Goal: Navigation & Orientation: Find specific page/section

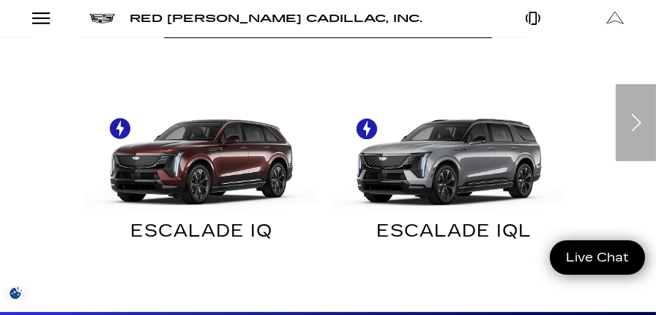
scroll to position [732, 0]
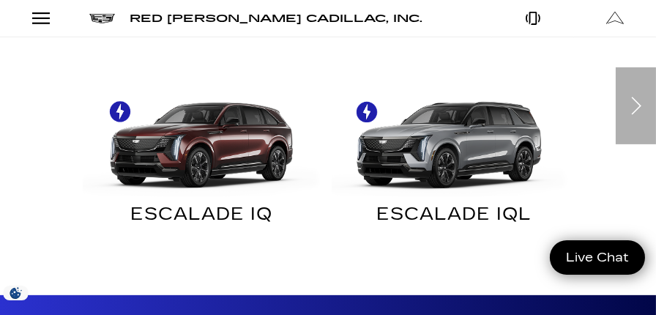
click at [473, 135] on img "Electric" at bounding box center [450, 137] width 238 height 119
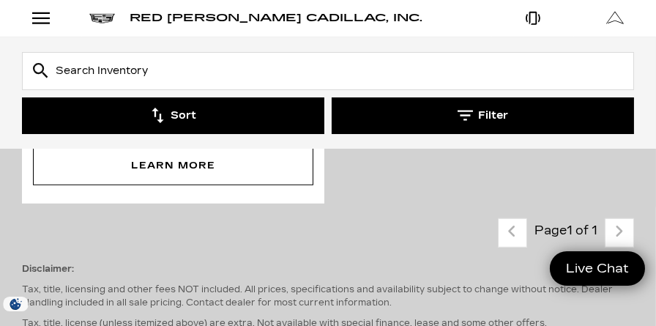
scroll to position [1463, 0]
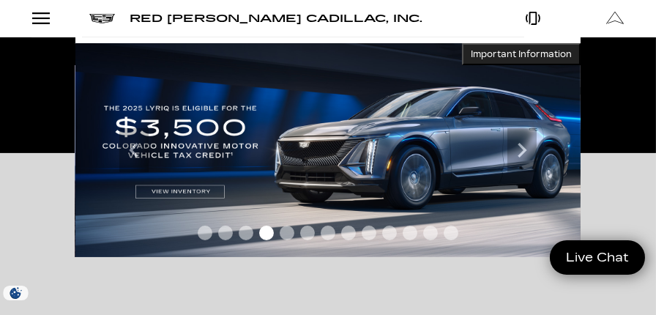
scroll to position [219, 0]
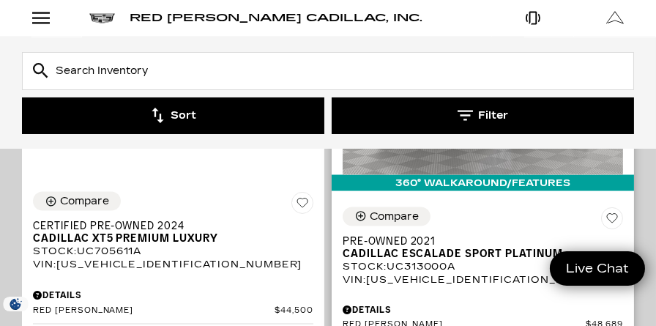
scroll to position [3073, 0]
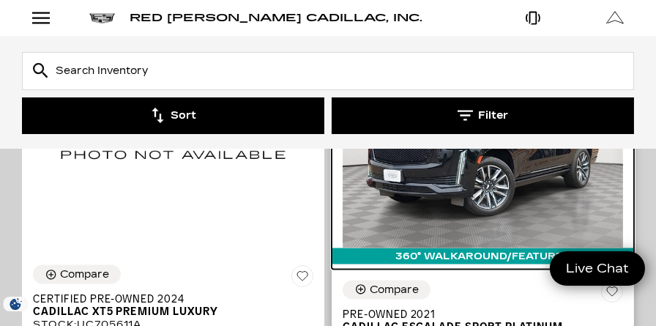
click at [448, 173] on img at bounding box center [482, 143] width 280 height 210
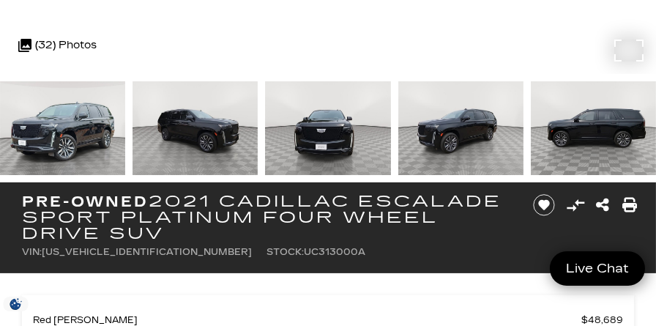
scroll to position [439, 0]
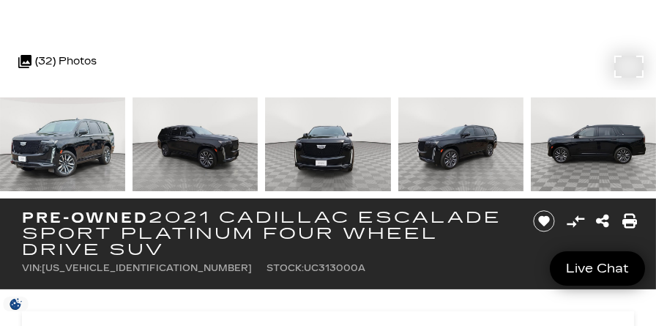
click at [87, 136] on img at bounding box center [62, 144] width 125 height 94
click at [185, 146] on img at bounding box center [194, 144] width 125 height 94
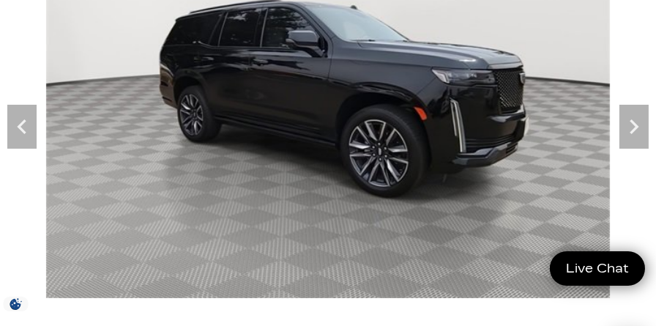
scroll to position [146, 0]
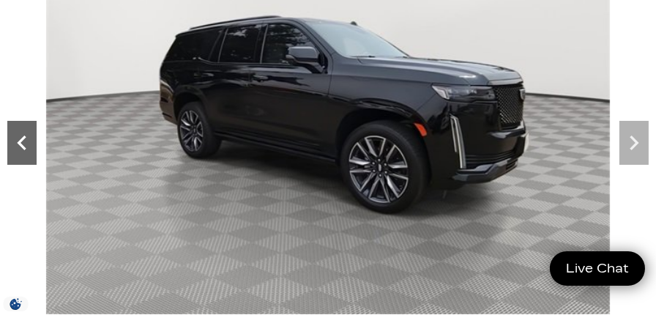
click at [28, 143] on icon "Previous" at bounding box center [21, 142] width 29 height 29
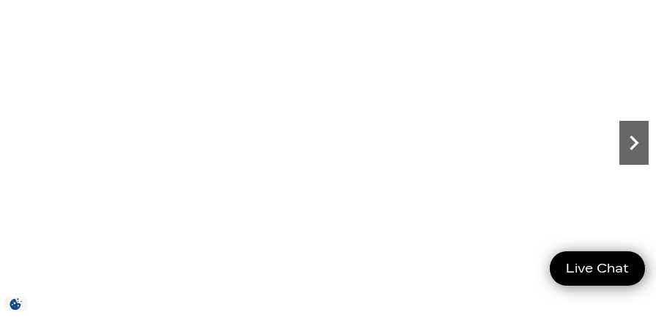
click at [636, 143] on icon "Next" at bounding box center [633, 142] width 9 height 15
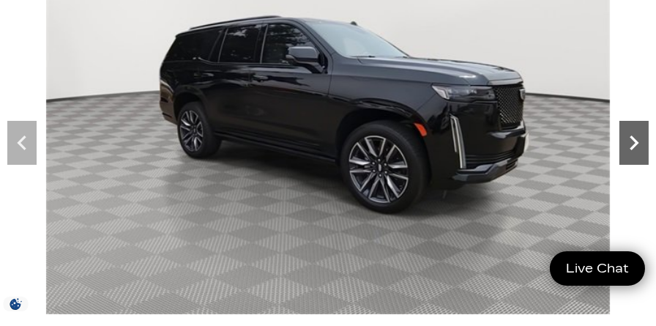
click at [636, 143] on icon "Next" at bounding box center [633, 142] width 9 height 15
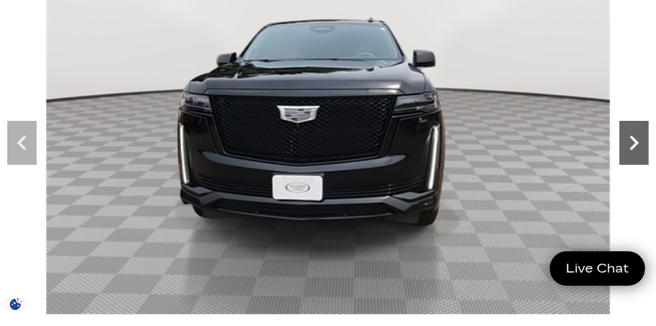
click at [636, 143] on icon "Next" at bounding box center [633, 142] width 9 height 15
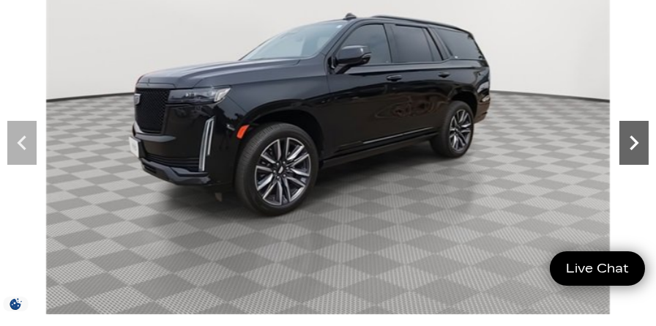
click at [637, 143] on icon "Next" at bounding box center [633, 142] width 9 height 15
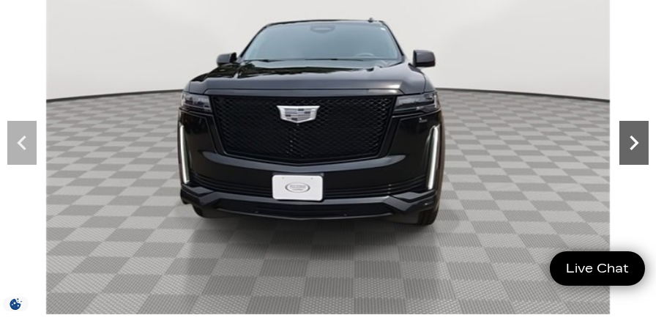
click at [637, 143] on icon "Next" at bounding box center [633, 142] width 9 height 15
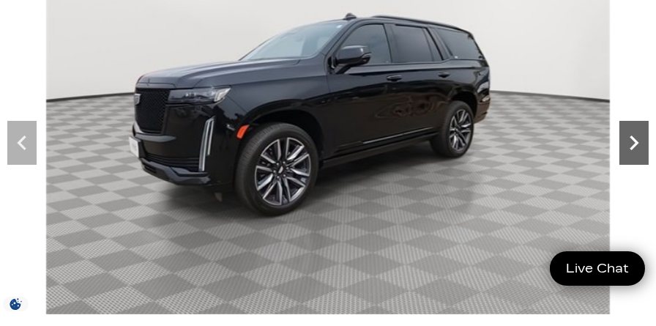
click at [637, 143] on icon "Next" at bounding box center [633, 142] width 9 height 15
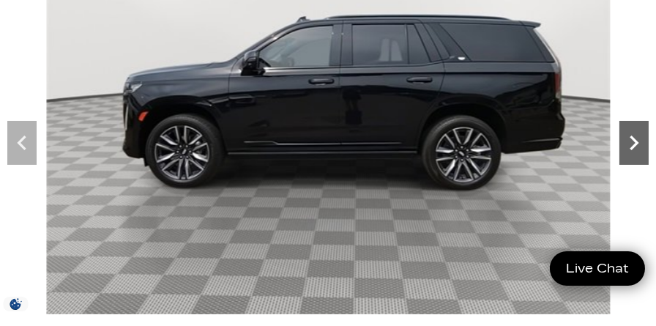
click at [637, 143] on icon "Next" at bounding box center [633, 142] width 9 height 15
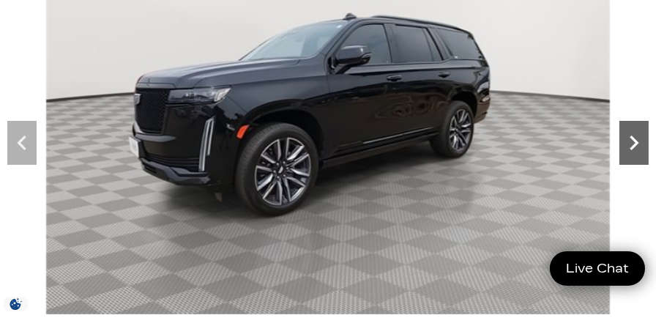
click at [637, 143] on icon "Next" at bounding box center [633, 142] width 9 height 15
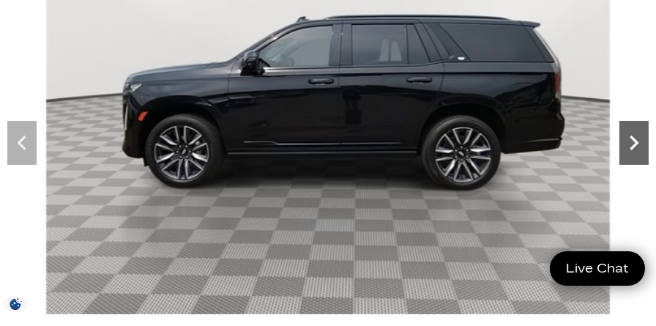
click at [637, 143] on icon "Next" at bounding box center [633, 142] width 9 height 15
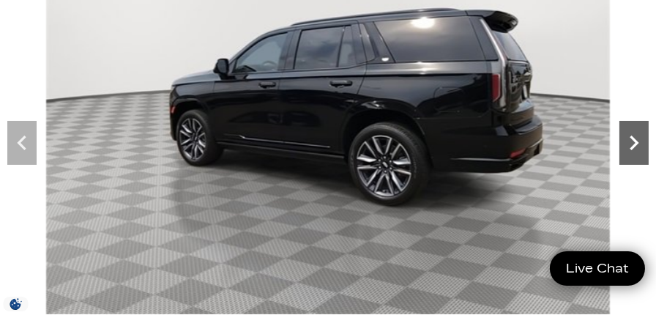
click at [637, 143] on icon "Next" at bounding box center [633, 142] width 9 height 15
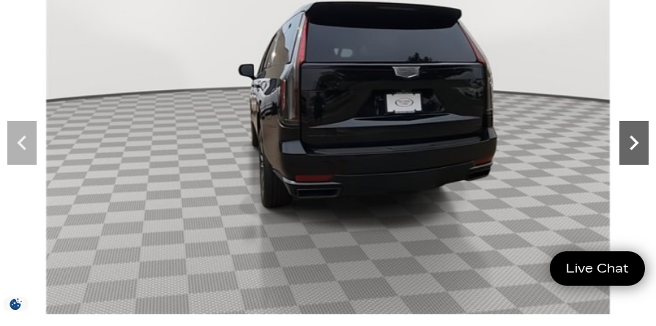
click at [637, 143] on icon "Next" at bounding box center [633, 142] width 9 height 15
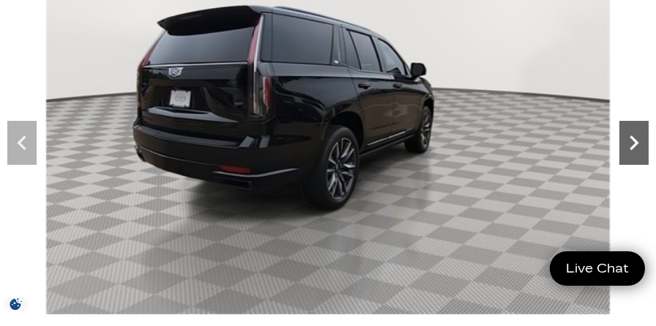
click at [634, 144] on icon "Next" at bounding box center [633, 142] width 9 height 15
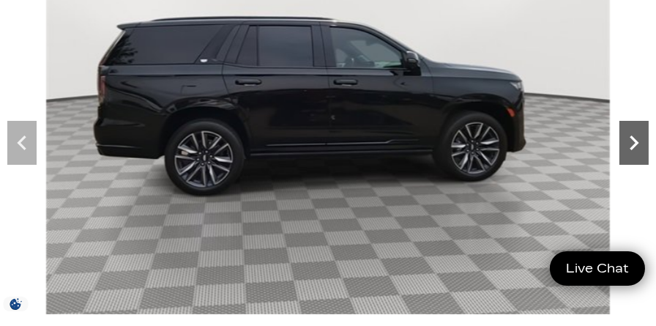
click at [630, 146] on icon "Next" at bounding box center [633, 142] width 29 height 29
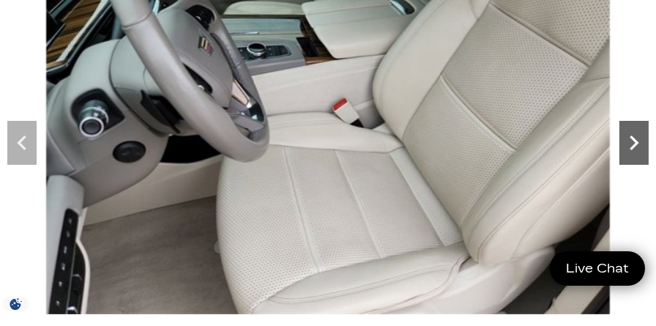
click at [631, 143] on icon "Next" at bounding box center [633, 142] width 29 height 29
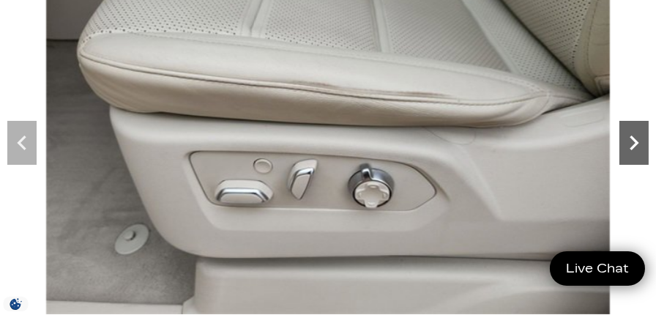
click at [631, 144] on icon "Next" at bounding box center [633, 142] width 29 height 29
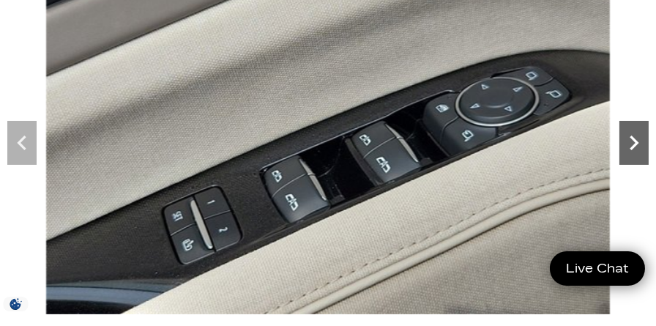
click at [631, 144] on icon "Next" at bounding box center [633, 142] width 29 height 29
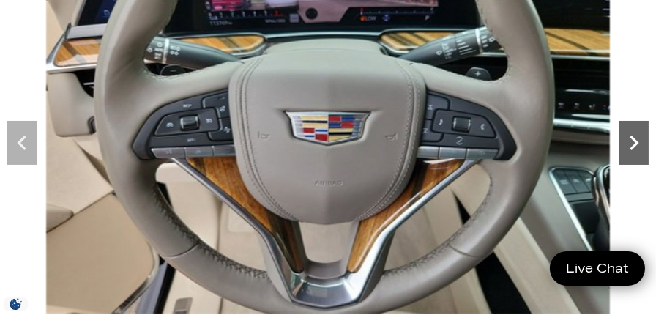
click at [631, 144] on icon "Next" at bounding box center [633, 142] width 29 height 29
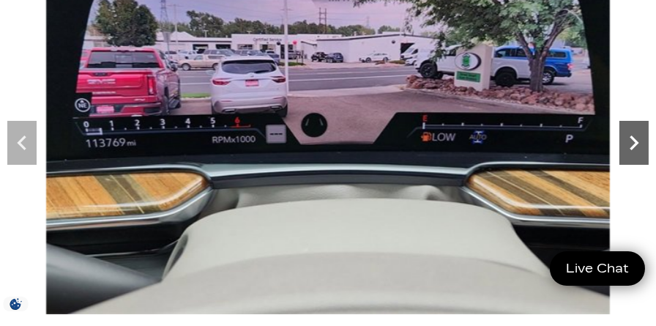
click at [631, 144] on icon "Next" at bounding box center [633, 142] width 29 height 29
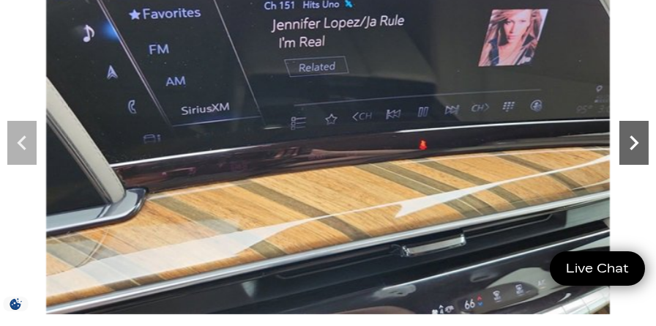
click at [631, 144] on icon "Next" at bounding box center [633, 142] width 29 height 29
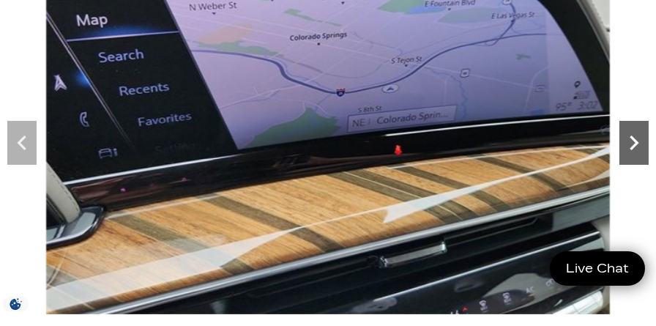
click at [631, 144] on icon "Next" at bounding box center [633, 142] width 29 height 29
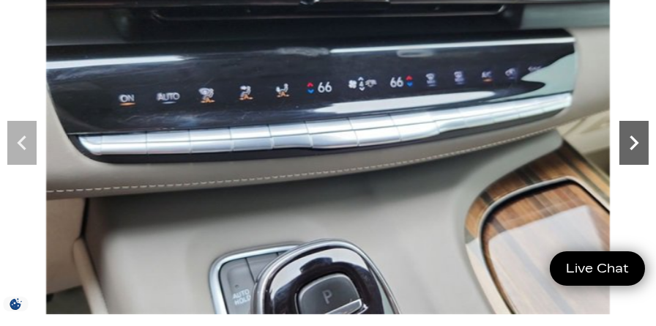
click at [631, 144] on icon "Next" at bounding box center [633, 142] width 29 height 29
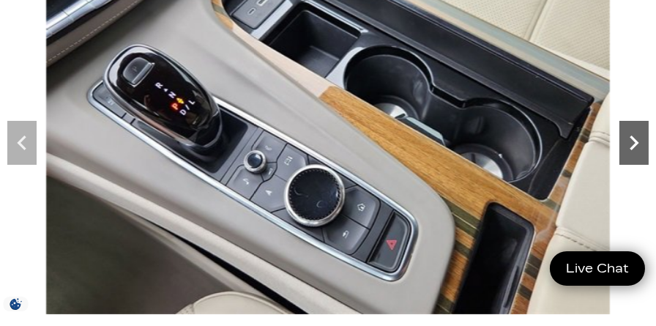
click at [631, 144] on icon "Next" at bounding box center [633, 142] width 29 height 29
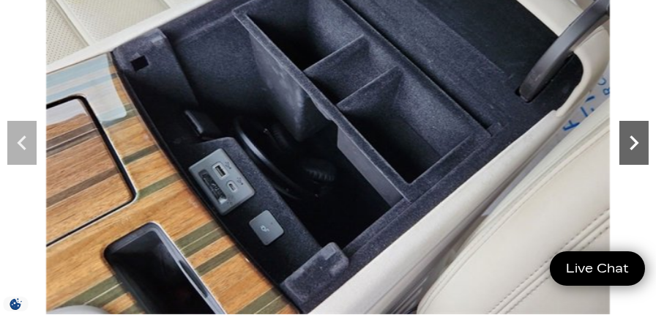
click at [631, 145] on icon "Next" at bounding box center [633, 142] width 29 height 29
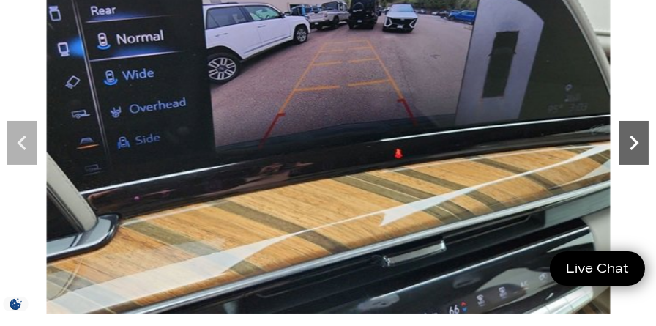
click at [632, 144] on icon "Next" at bounding box center [633, 142] width 29 height 29
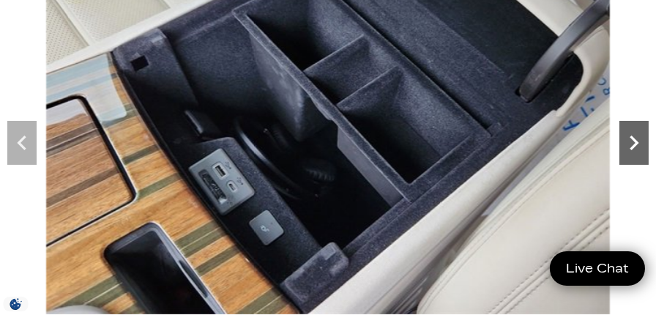
click at [631, 144] on icon "Next" at bounding box center [633, 142] width 29 height 29
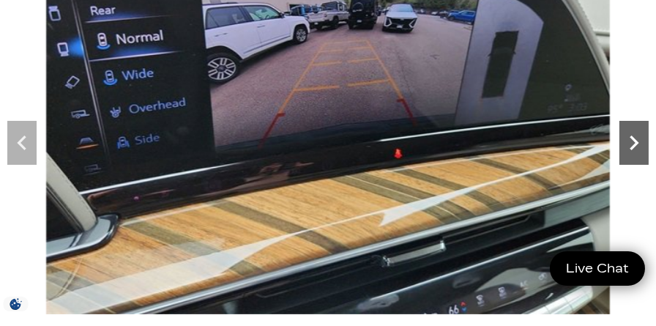
click at [634, 140] on icon "Next" at bounding box center [633, 142] width 9 height 15
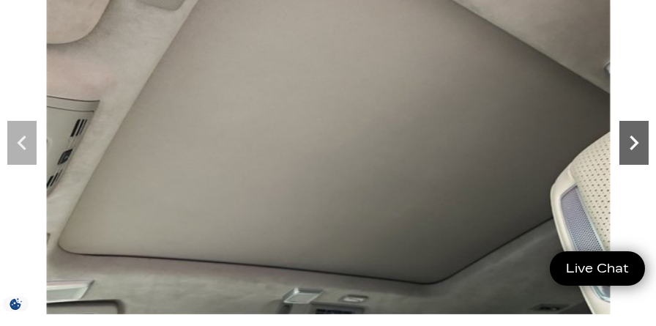
click at [637, 140] on icon "Next" at bounding box center [633, 142] width 9 height 15
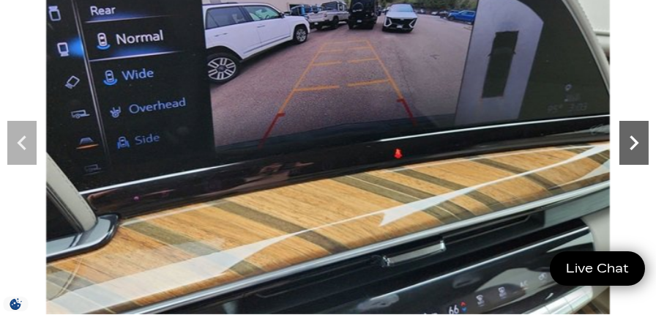
click at [636, 143] on icon "Next" at bounding box center [633, 142] width 9 height 15
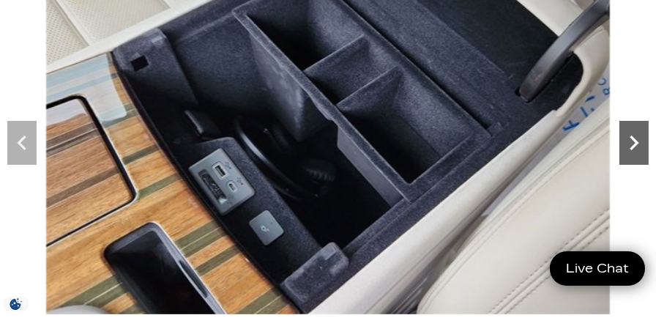
click at [637, 144] on icon "Next" at bounding box center [633, 142] width 29 height 29
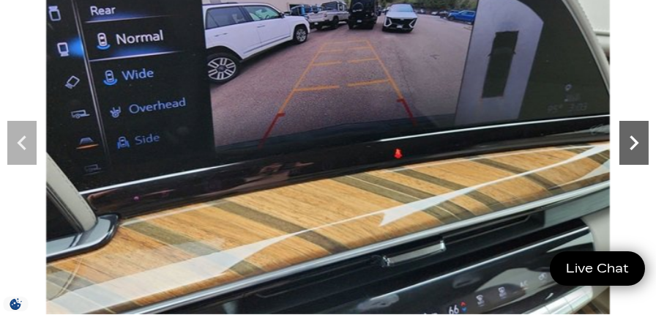
click at [637, 144] on icon "Next" at bounding box center [633, 142] width 29 height 29
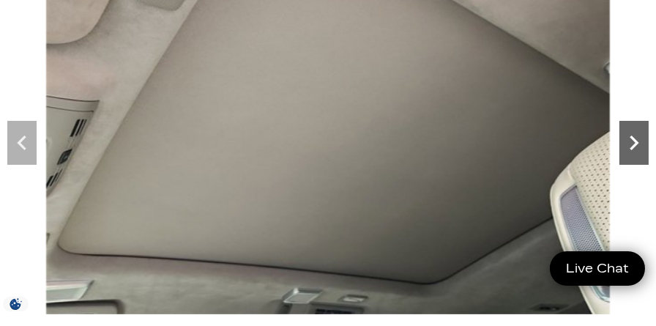
click at [637, 144] on icon "Next" at bounding box center [633, 142] width 29 height 29
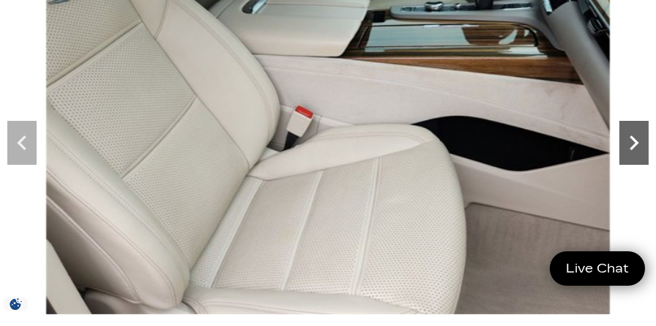
click at [637, 144] on icon "Next" at bounding box center [633, 142] width 29 height 29
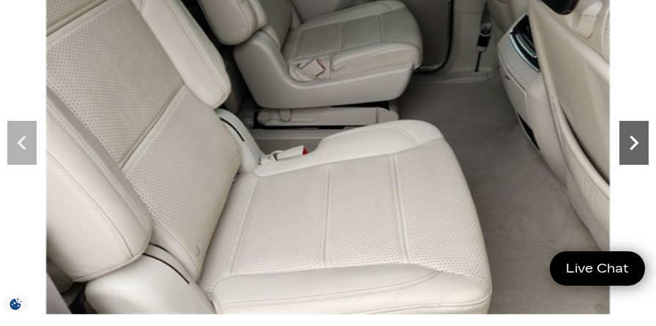
click at [637, 144] on icon "Next" at bounding box center [633, 142] width 29 height 29
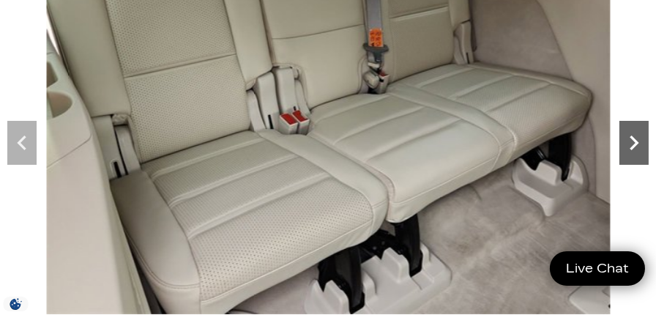
click at [637, 142] on icon "Next" at bounding box center [633, 142] width 9 height 15
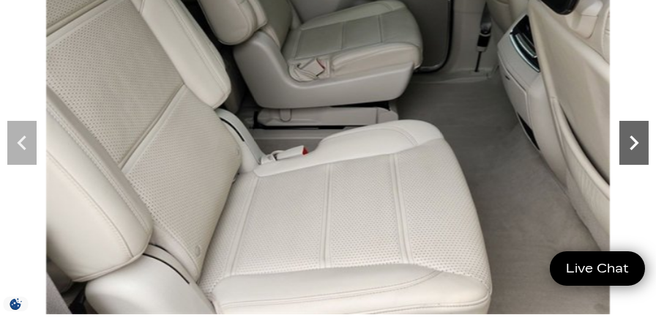
click at [637, 142] on icon "Next" at bounding box center [633, 142] width 9 height 15
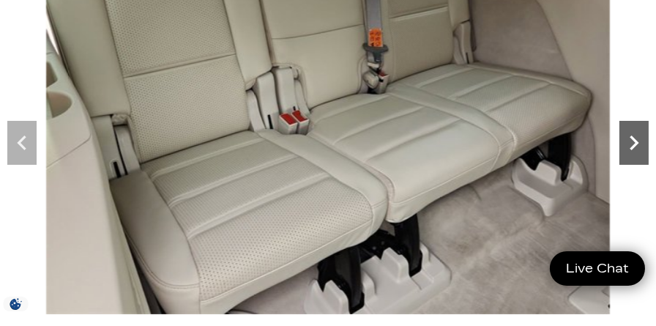
click at [637, 142] on icon "Next" at bounding box center [633, 142] width 9 height 15
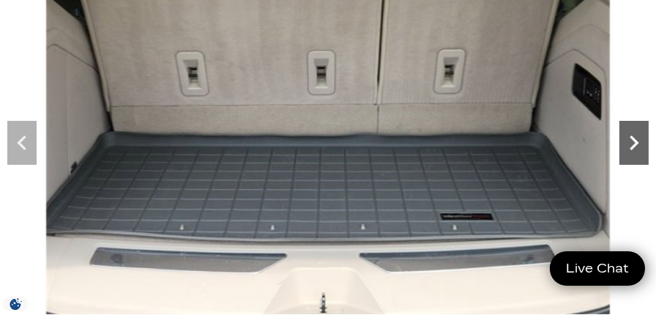
click at [637, 142] on icon "Next" at bounding box center [633, 142] width 9 height 15
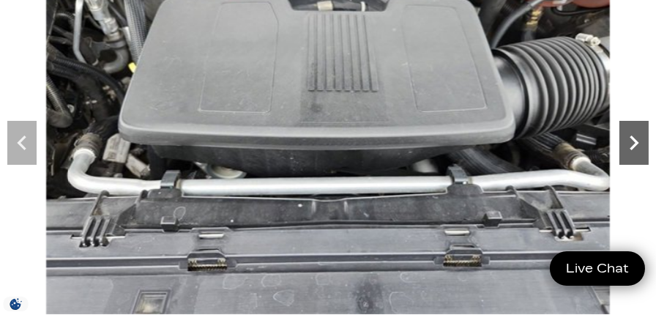
click at [637, 142] on icon "Next" at bounding box center [633, 142] width 9 height 15
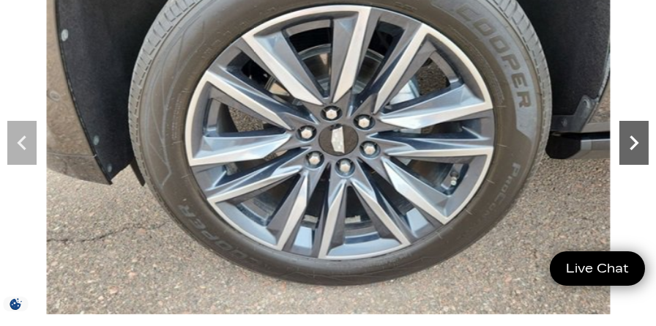
click at [638, 142] on icon "Next" at bounding box center [633, 142] width 29 height 29
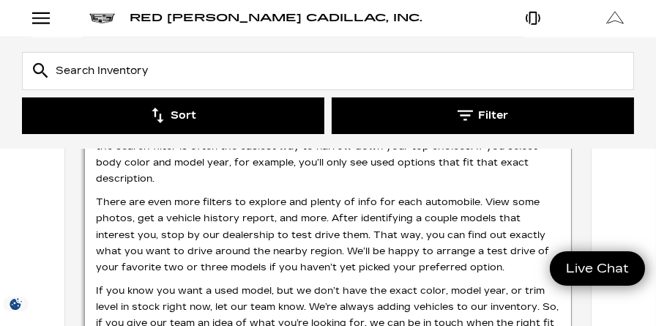
scroll to position [8852, 0]
